Goal: Task Accomplishment & Management: Manage account settings

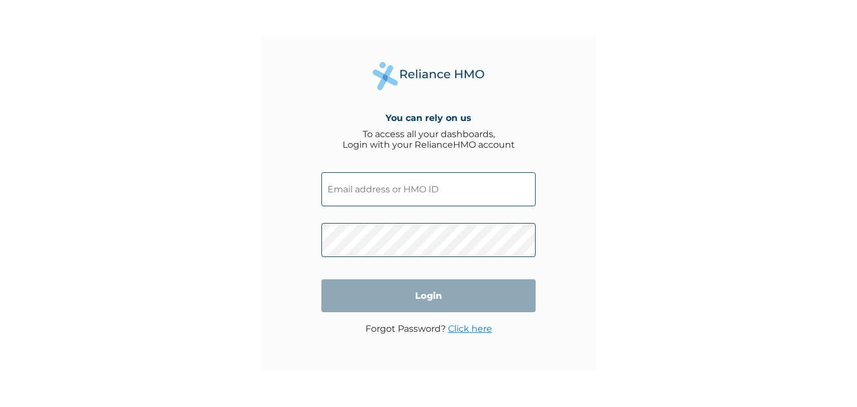
click at [413, 190] on input "text" at bounding box center [429, 189] width 214 height 34
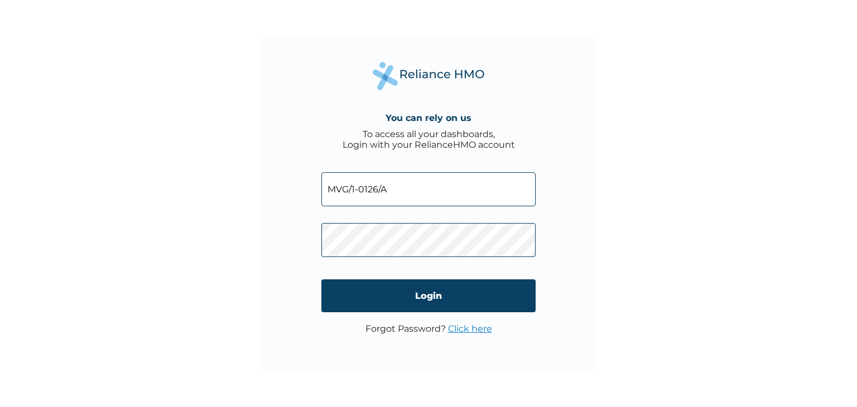
click at [359, 188] on input "MVG/1-0126/A" at bounding box center [429, 189] width 214 height 34
type input "MVG/10126/A"
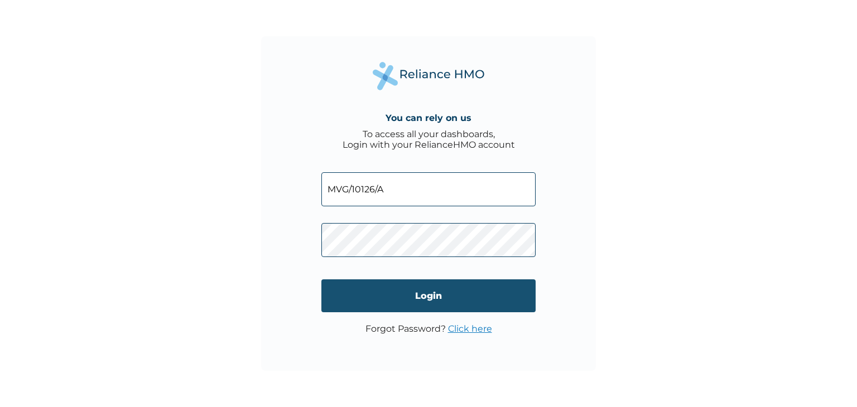
click at [444, 293] on input "Login" at bounding box center [429, 296] width 214 height 33
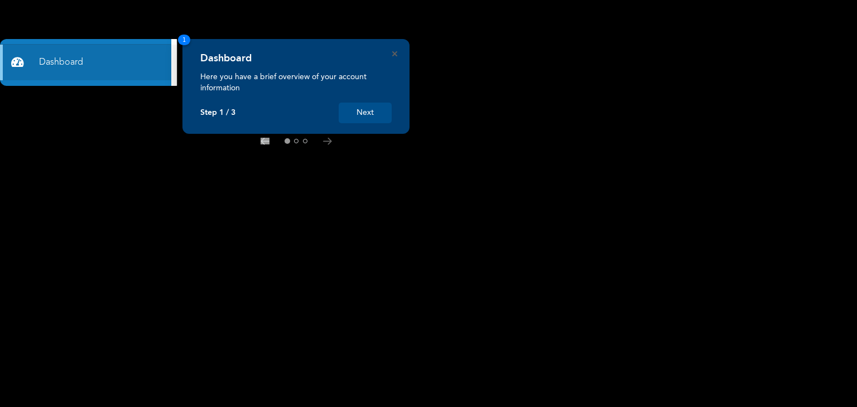
click at [375, 103] on button "Next" at bounding box center [365, 113] width 53 height 21
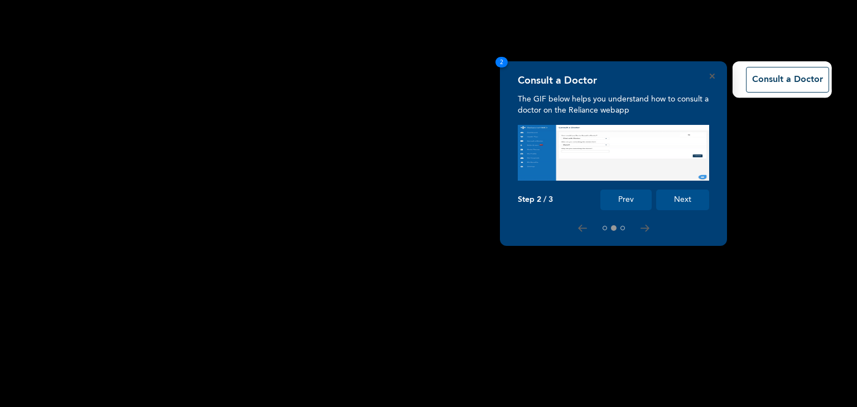
click at [683, 206] on button "Next" at bounding box center [682, 200] width 53 height 21
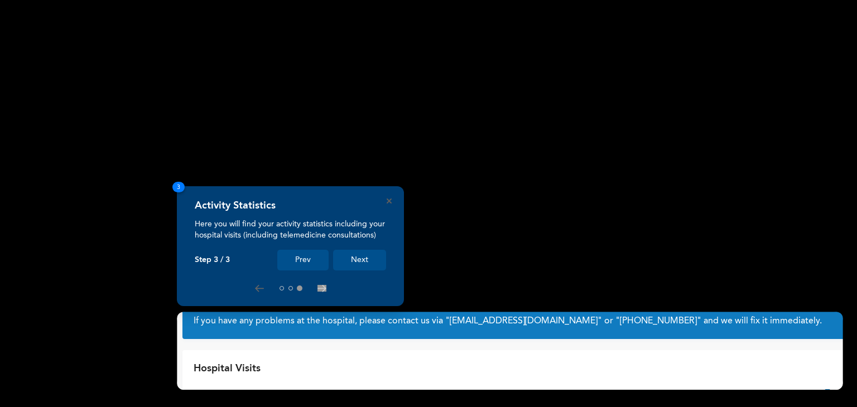
scroll to position [32, 0]
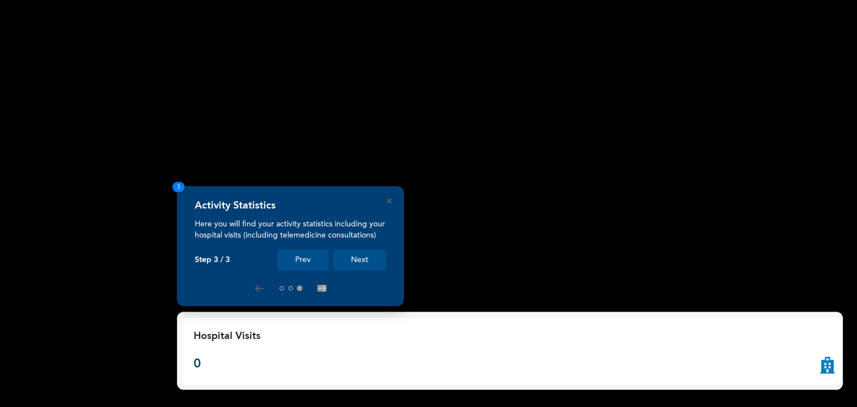
click at [371, 261] on button "Next" at bounding box center [359, 260] width 53 height 21
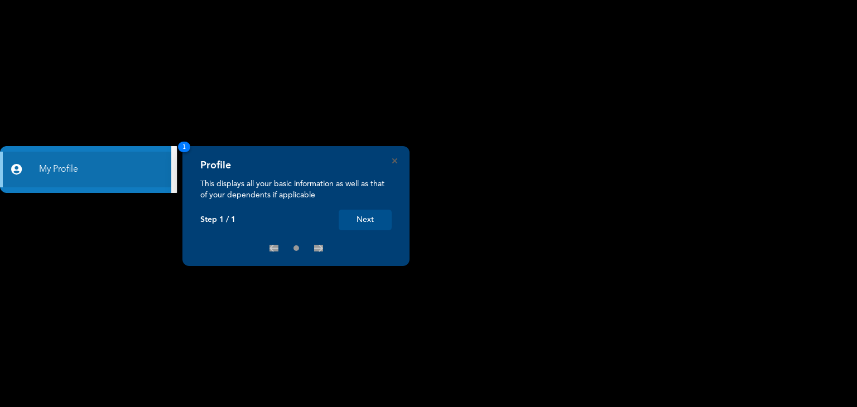
click at [365, 213] on button "Next" at bounding box center [365, 220] width 53 height 21
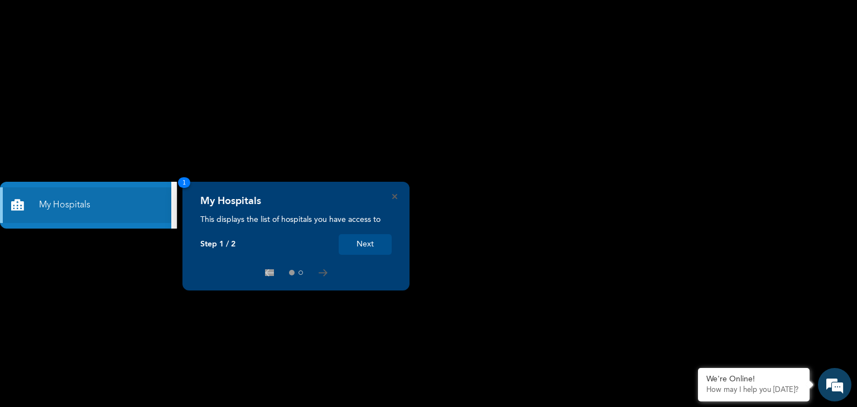
click at [364, 239] on button "Next" at bounding box center [365, 244] width 53 height 21
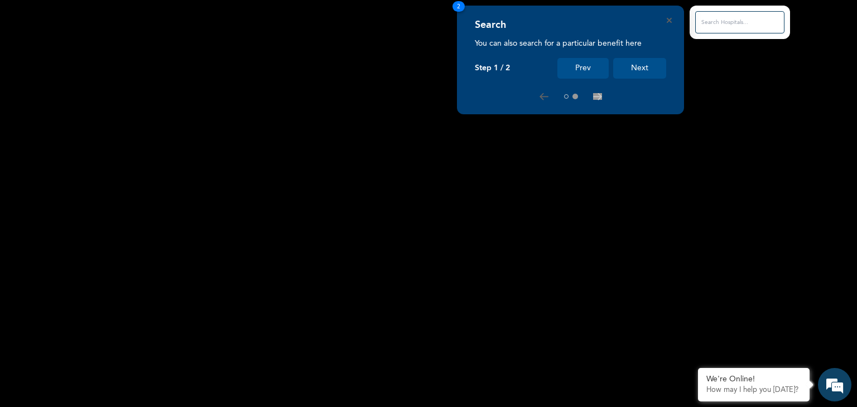
click at [660, 63] on button "Next" at bounding box center [639, 68] width 53 height 21
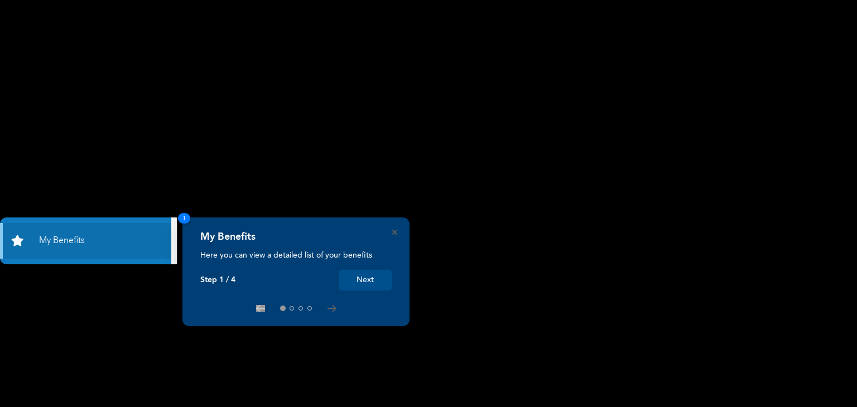
click at [370, 273] on button "Next" at bounding box center [365, 280] width 53 height 21
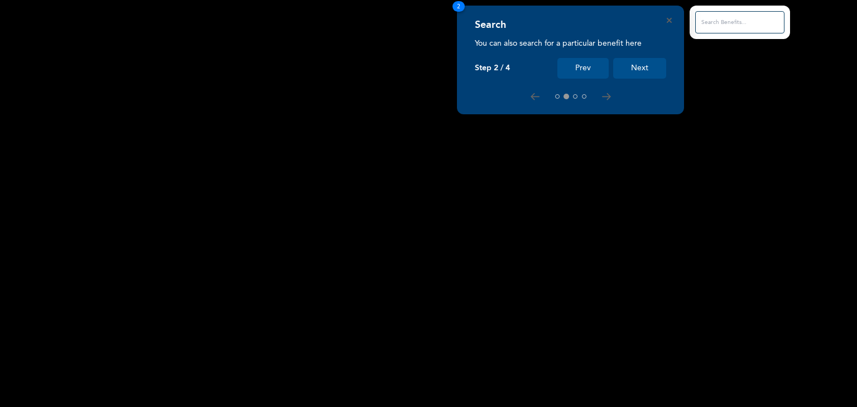
click at [644, 58] on button "Next" at bounding box center [639, 68] width 53 height 21
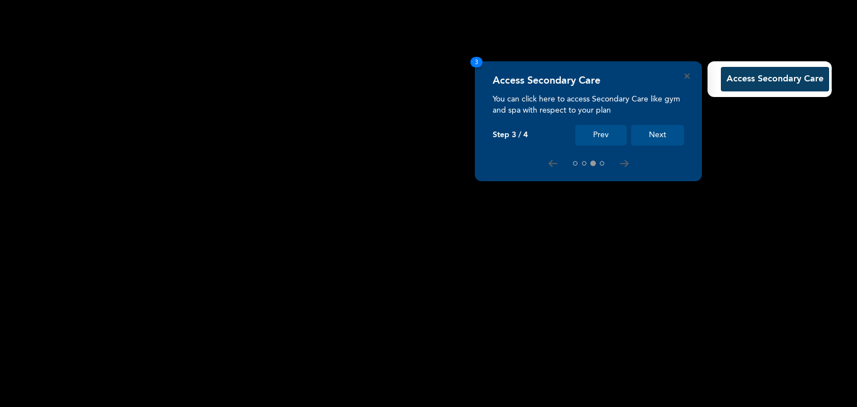
click at [648, 132] on button "Next" at bounding box center [657, 135] width 53 height 21
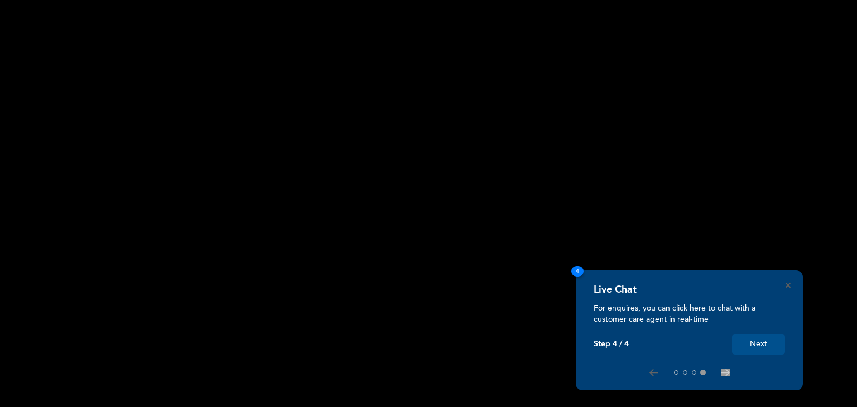
click at [768, 352] on button "Next" at bounding box center [758, 344] width 53 height 21
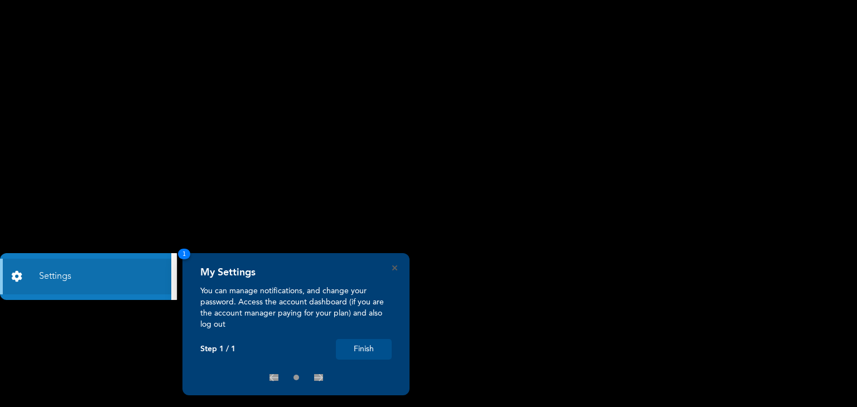
click at [382, 351] on button "Finish" at bounding box center [364, 349] width 56 height 21
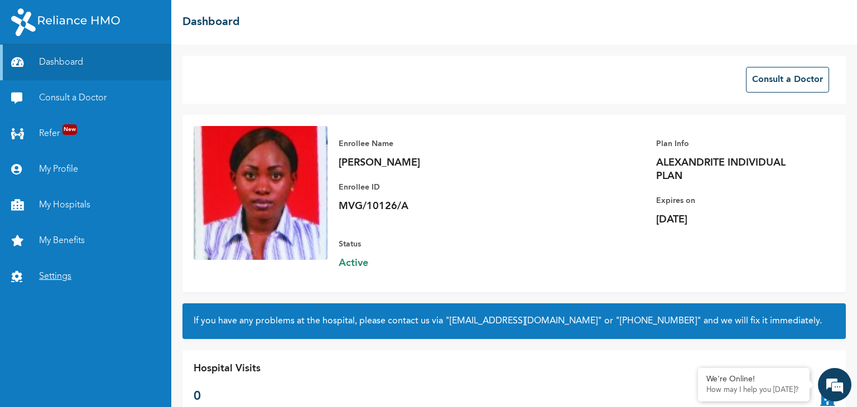
click at [54, 269] on link "Settings" at bounding box center [85, 277] width 171 height 36
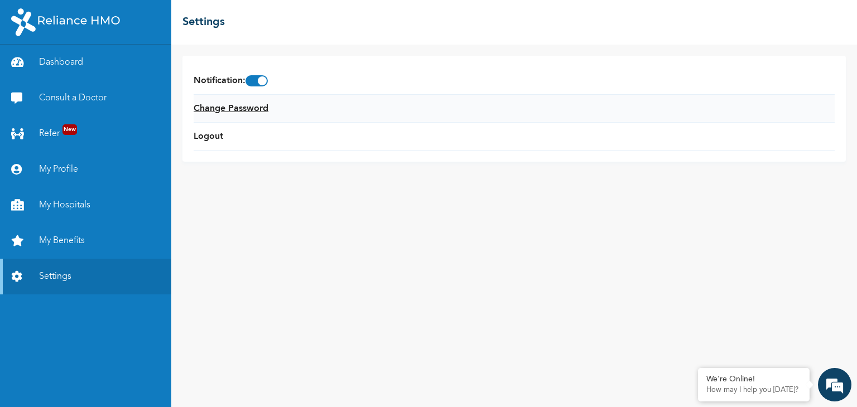
click at [261, 112] on link "Change Password" at bounding box center [231, 108] width 75 height 13
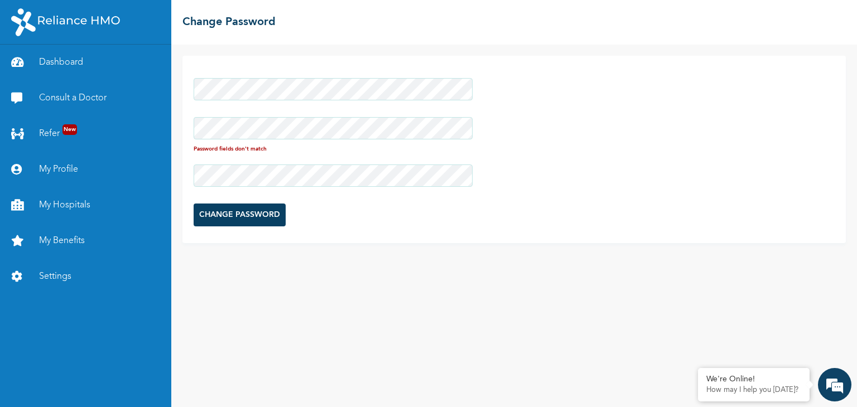
click at [266, 162] on div at bounding box center [333, 175] width 279 height 33
click at [161, 124] on div "Dashboard Consult a Doctor Refer New My Profile My Hospitals My Benefits Settin…" at bounding box center [428, 203] width 857 height 407
click at [167, 134] on div "Dashboard Consult a Doctor Refer New My Profile My Hospitals My Benefits Settin…" at bounding box center [428, 203] width 857 height 407
click at [232, 205] on input "CHANGE PASSWORD" at bounding box center [240, 206] width 92 height 23
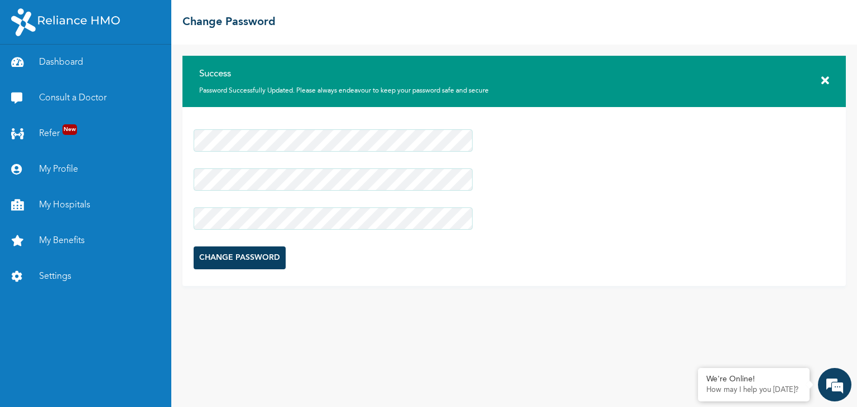
click at [822, 80] on icon at bounding box center [826, 80] width 8 height 11
click at [824, 79] on icon at bounding box center [826, 80] width 8 height 11
click at [110, 70] on link "Dashboard" at bounding box center [85, 63] width 171 height 36
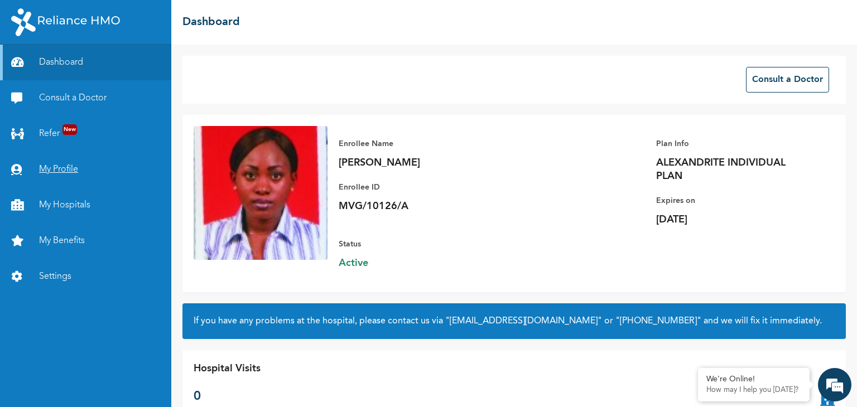
click at [61, 164] on link "My Profile" at bounding box center [85, 170] width 171 height 36
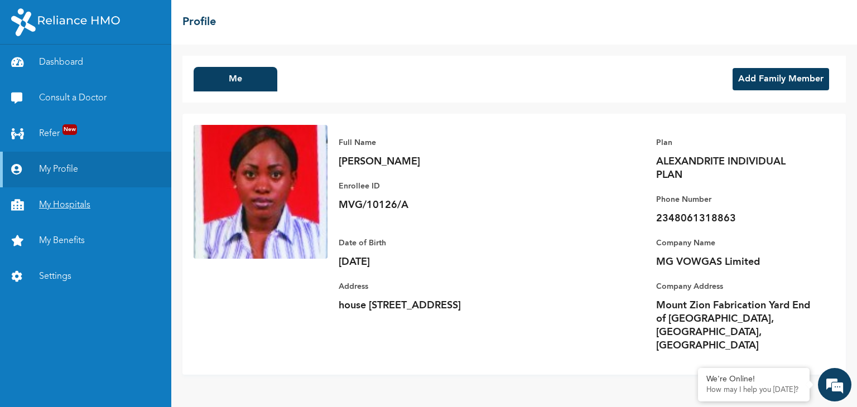
click at [58, 198] on link "My Hospitals" at bounding box center [85, 206] width 171 height 36
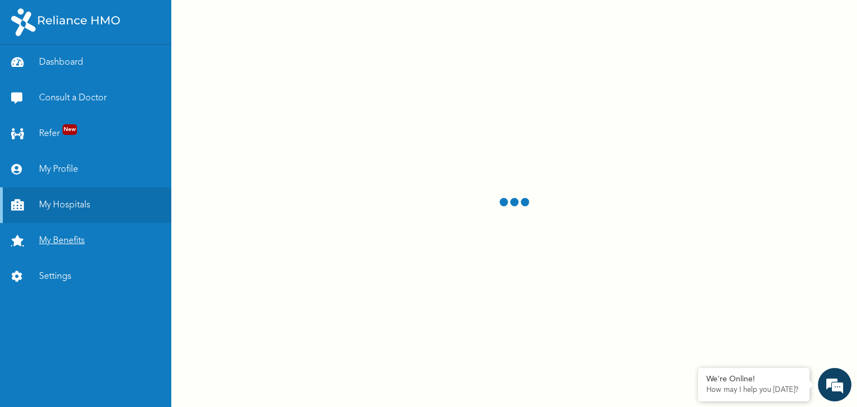
click at [54, 245] on link "My Benefits" at bounding box center [85, 241] width 171 height 36
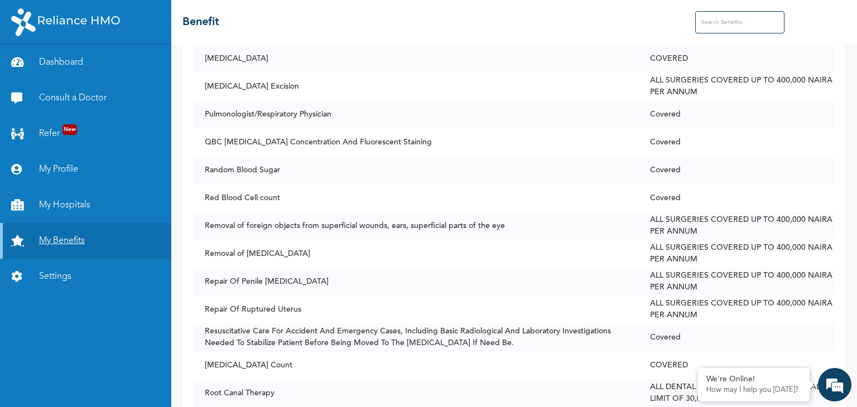
scroll to position [6361, 0]
click at [92, 209] on link "My Hospitals" at bounding box center [85, 206] width 171 height 36
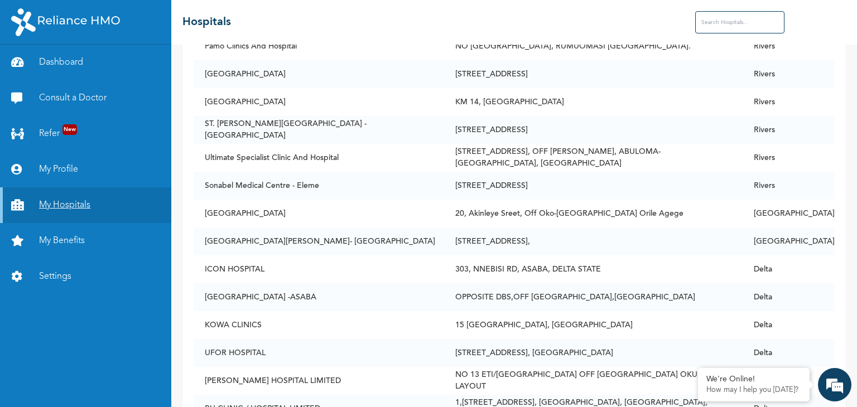
scroll to position [7775, 0]
click at [76, 66] on link "Dashboard" at bounding box center [85, 63] width 171 height 36
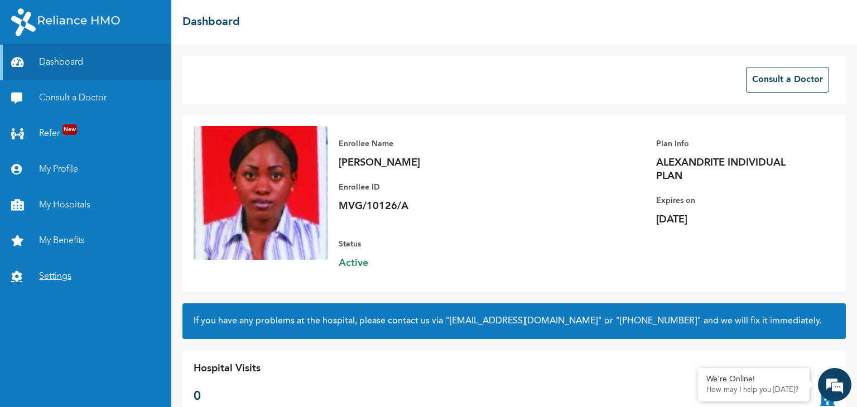
click at [59, 288] on link "Settings" at bounding box center [85, 277] width 171 height 36
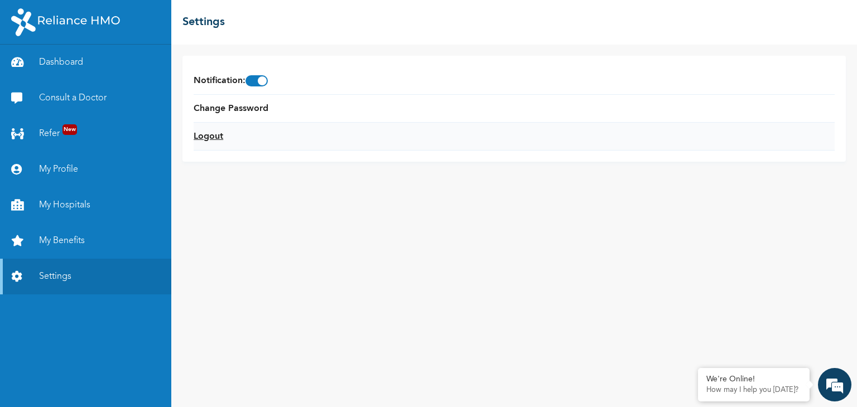
click at [215, 138] on link "Logout" at bounding box center [209, 136] width 30 height 13
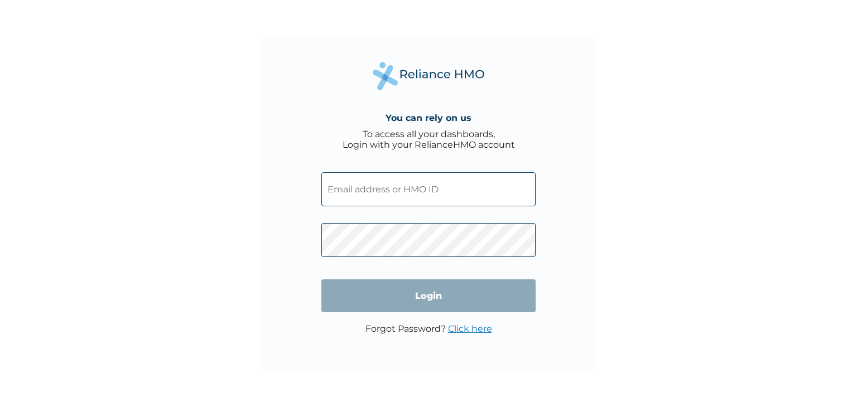
click at [385, 202] on input "text" at bounding box center [429, 189] width 214 height 34
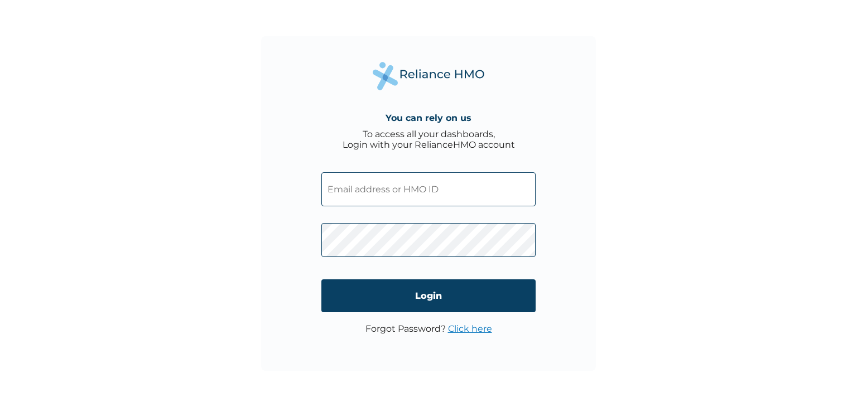
click at [425, 193] on input "text" at bounding box center [429, 189] width 214 height 34
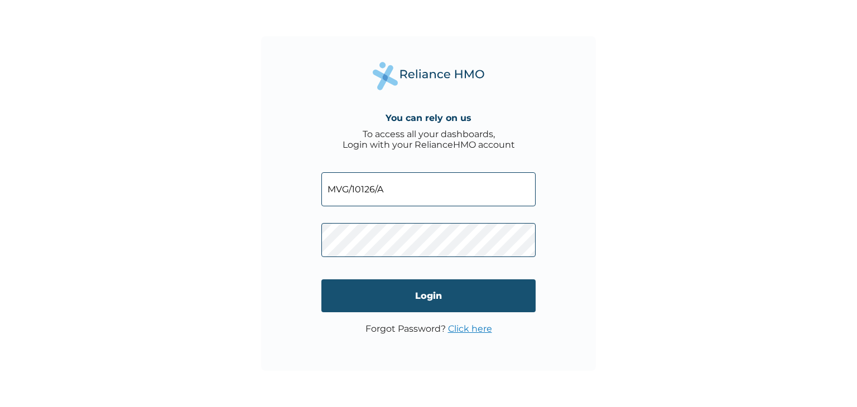
type input "MVG/10126/A"
click at [431, 302] on input "Login" at bounding box center [429, 296] width 214 height 33
